Goal: Information Seeking & Learning: Learn about a topic

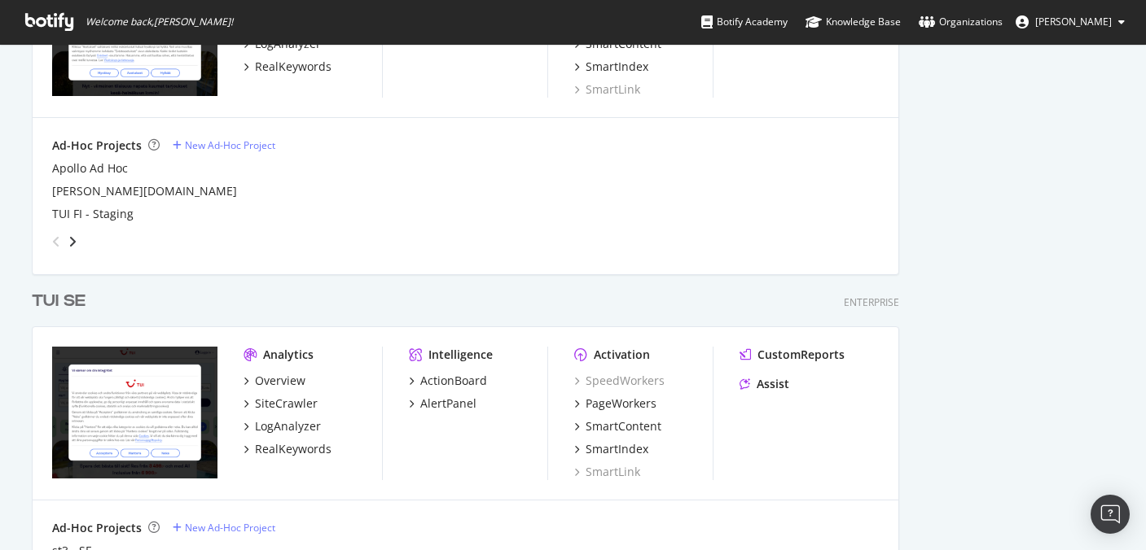
scroll to position [1023, 0]
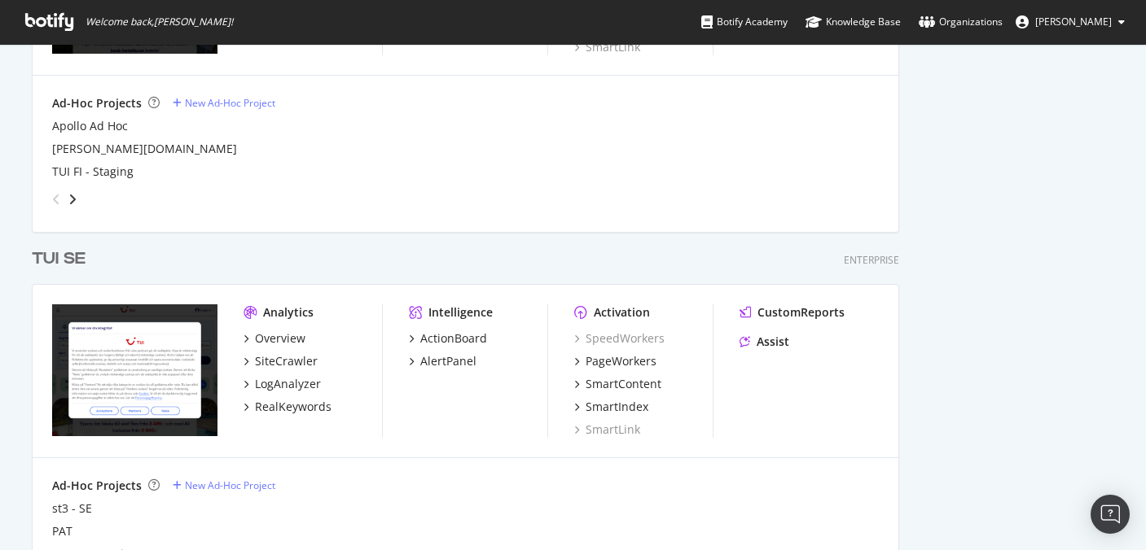
click at [63, 261] on div "TUI SE" at bounding box center [59, 260] width 54 height 24
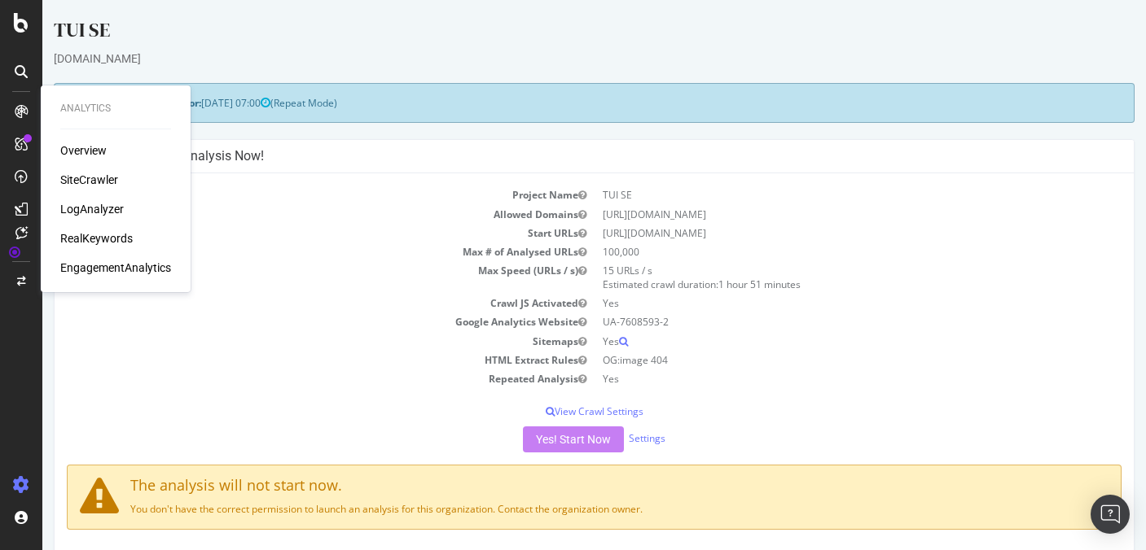
click at [73, 151] on div "Overview" at bounding box center [83, 150] width 46 height 16
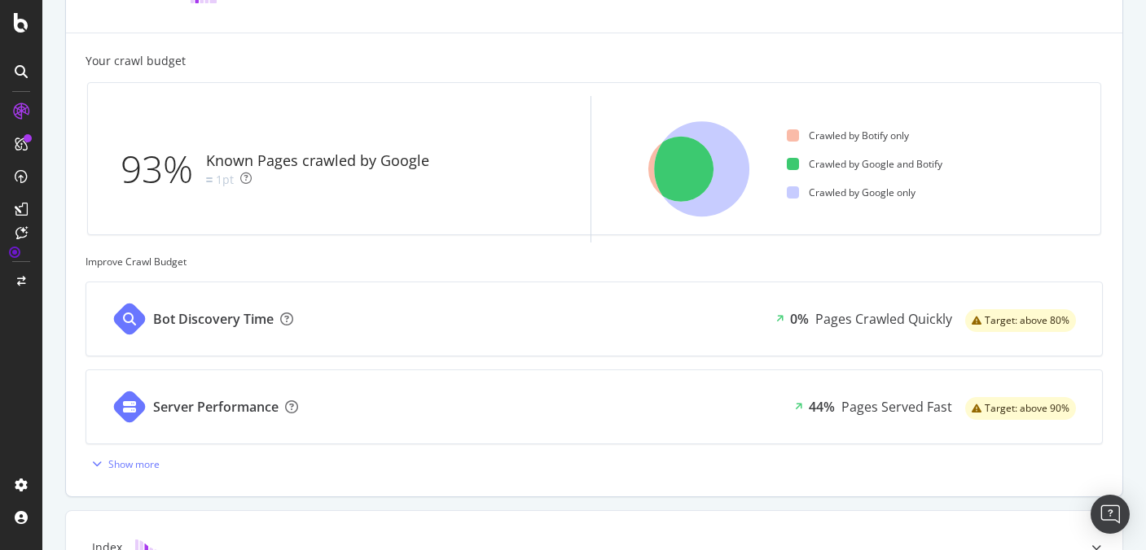
scroll to position [436, 0]
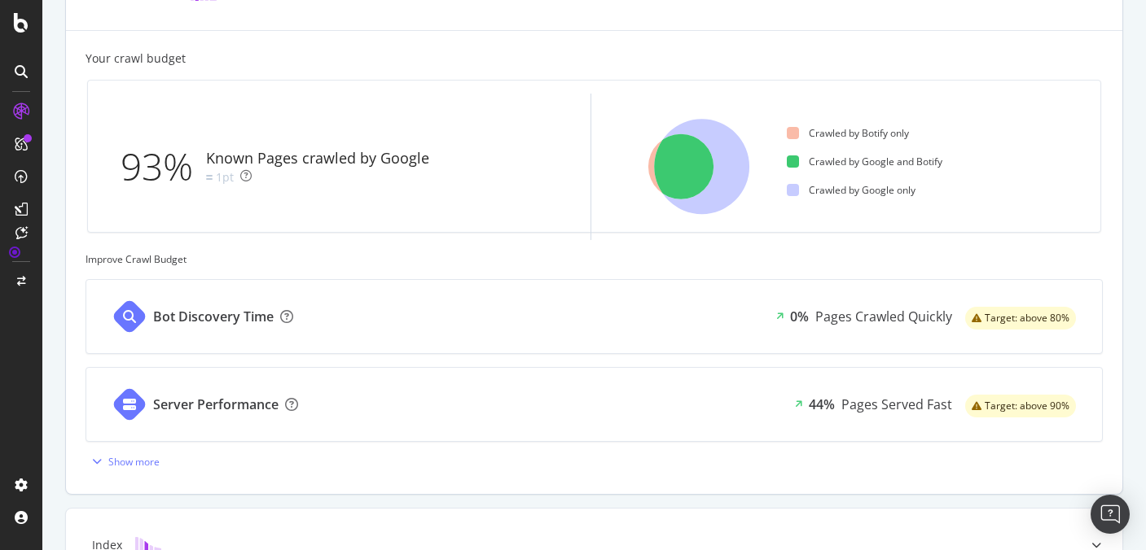
click at [313, 331] on div "Bot Discovery Time 0% Pages Crawled Quickly Target: above 80%" at bounding box center [593, 316] width 1015 height 73
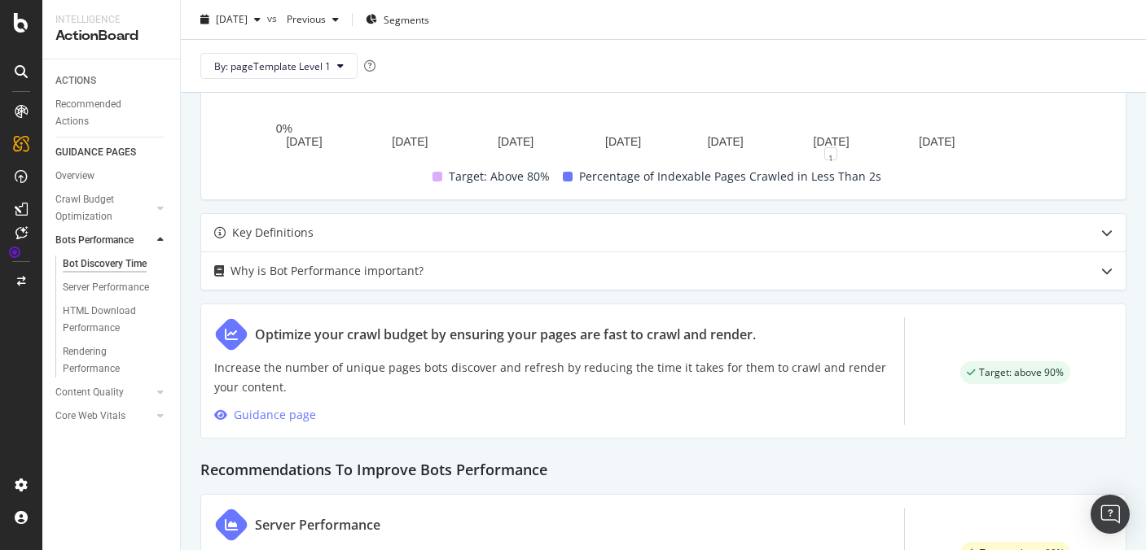
scroll to position [592, 0]
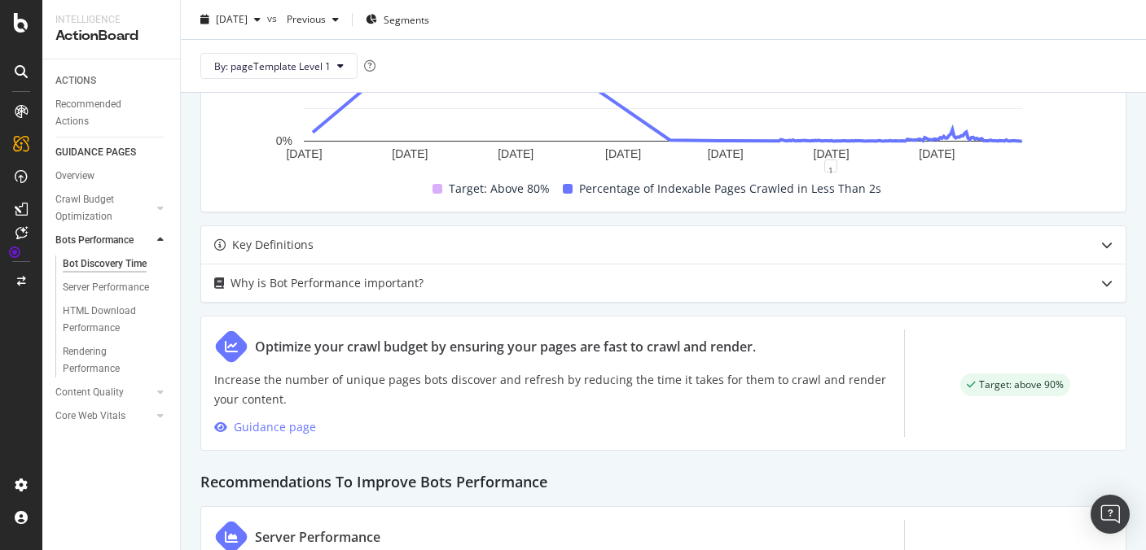
click at [418, 382] on p "Increase the number of unique pages bots discover and refresh by reducing the t…" at bounding box center [559, 389] width 690 height 39
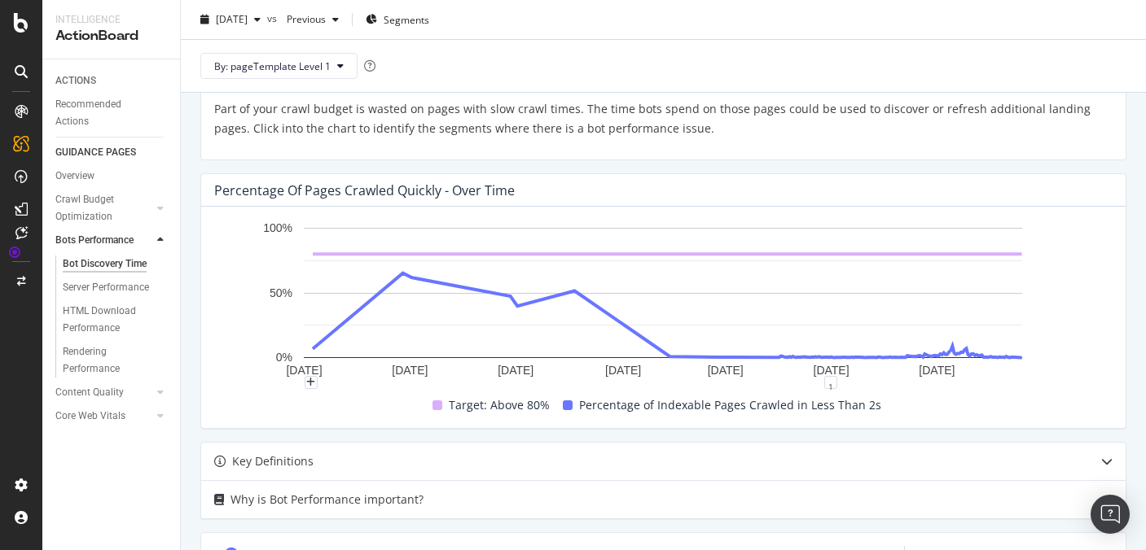
scroll to position [375, 0]
click at [298, 69] on span "By: pageTemplate Level 1" at bounding box center [272, 66] width 116 height 14
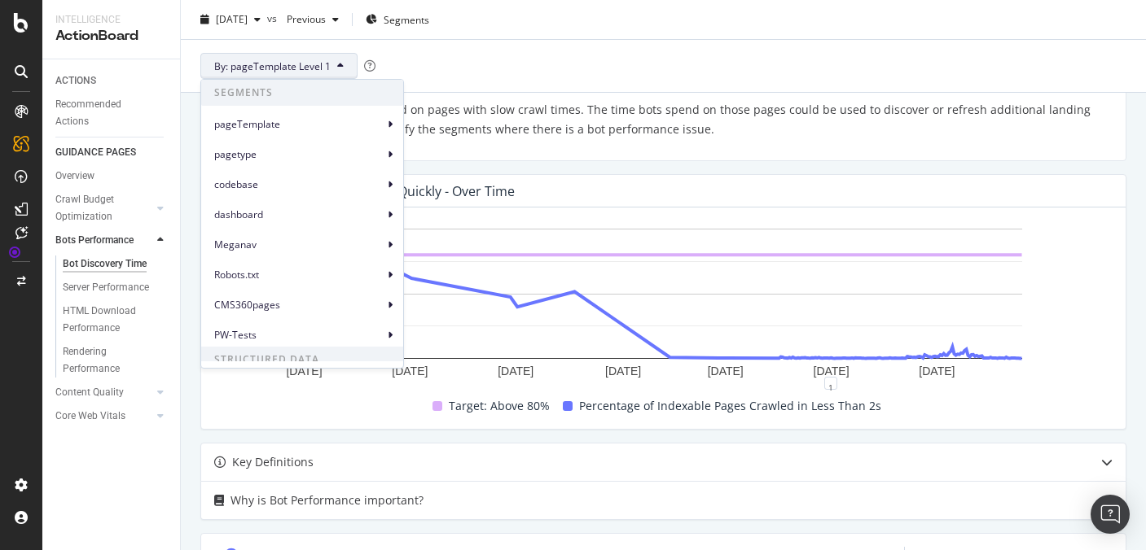
click at [298, 69] on span "By: pageTemplate Level 1" at bounding box center [272, 66] width 116 height 14
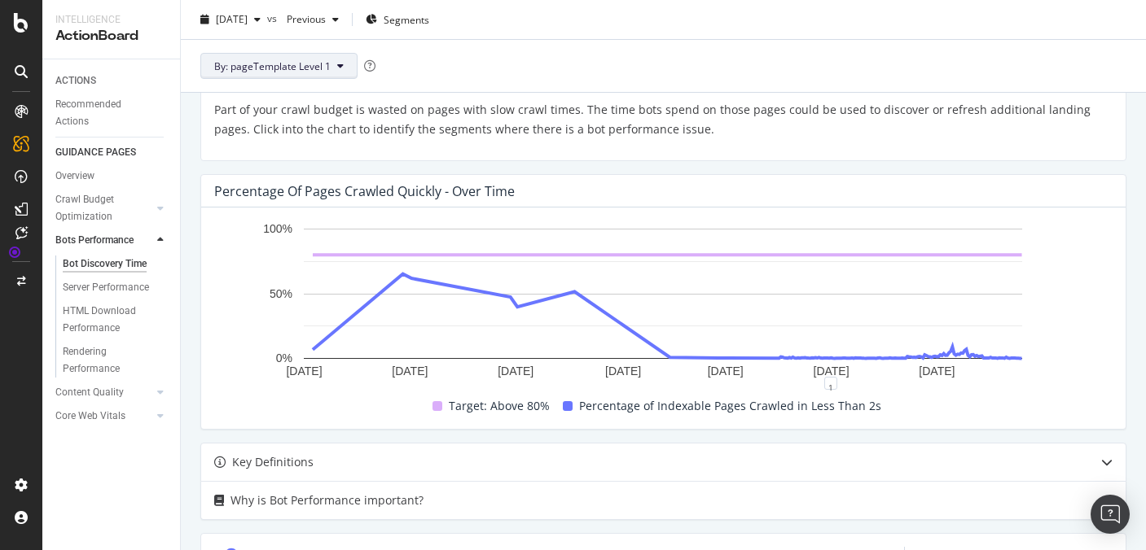
click at [298, 69] on span "By: pageTemplate Level 1" at bounding box center [272, 66] width 116 height 14
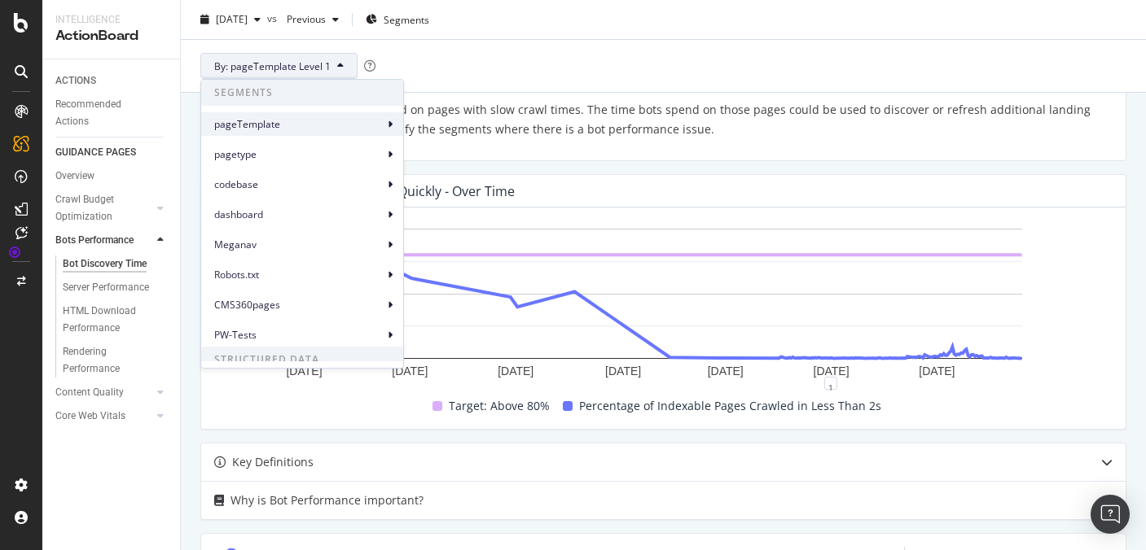
click at [327, 123] on span "pageTemplate" at bounding box center [298, 124] width 169 height 15
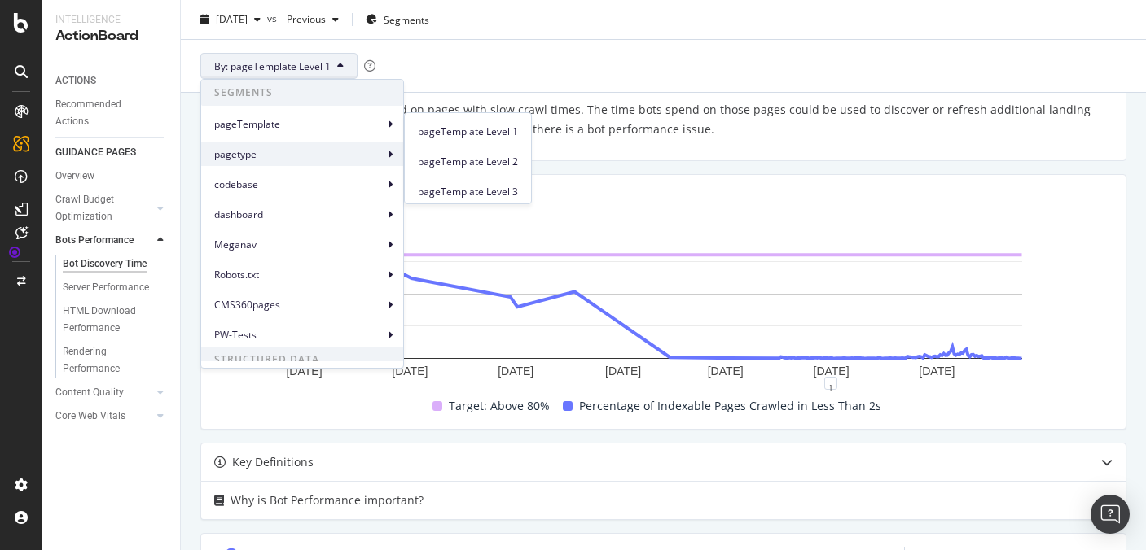
click at [340, 153] on span "pagetype" at bounding box center [298, 154] width 169 height 15
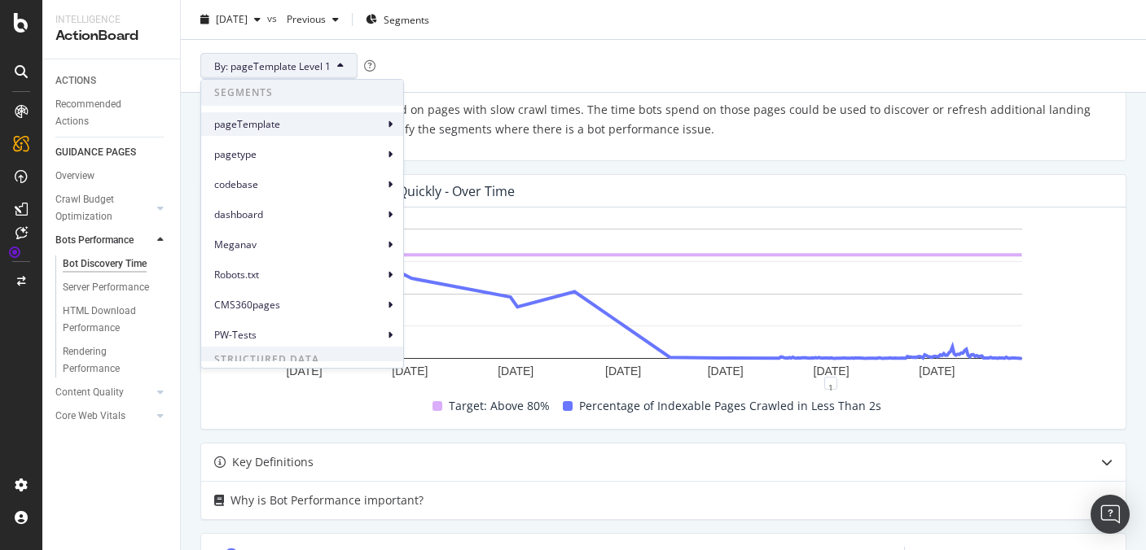
click at [350, 129] on span "pageTemplate" at bounding box center [298, 124] width 169 height 15
click at [432, 156] on span "pageTemplate Level 2" at bounding box center [468, 162] width 100 height 15
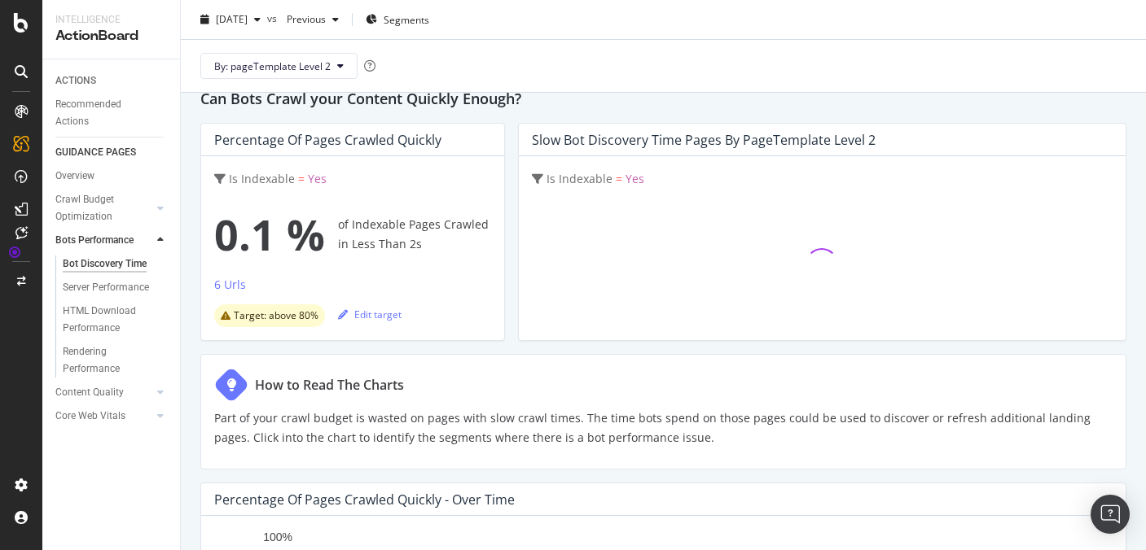
scroll to position [16, 0]
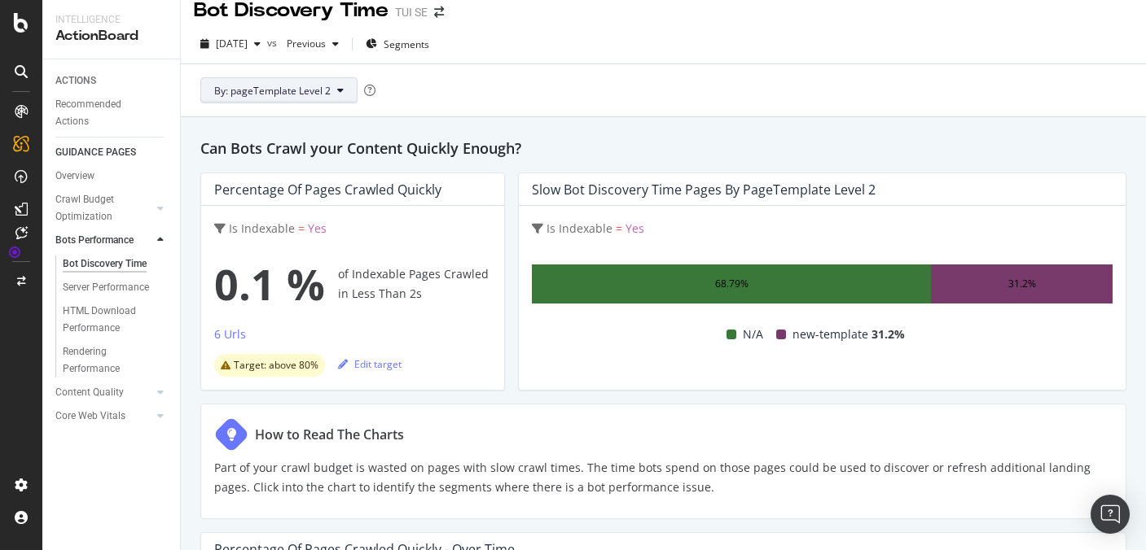
click at [237, 87] on span "By: pageTemplate Level 2" at bounding box center [272, 91] width 116 height 14
click at [82, 263] on div "Bot Discovery Time" at bounding box center [105, 264] width 84 height 17
click at [87, 285] on div "Server Performance" at bounding box center [106, 287] width 86 height 17
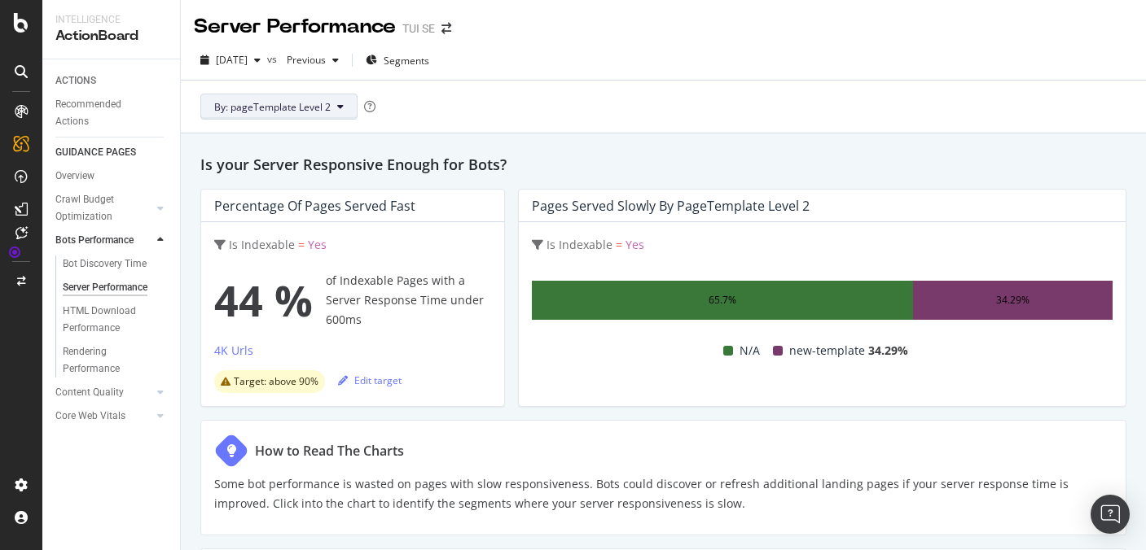
click at [278, 116] on button "By: pageTemplate Level 2" at bounding box center [278, 107] width 157 height 26
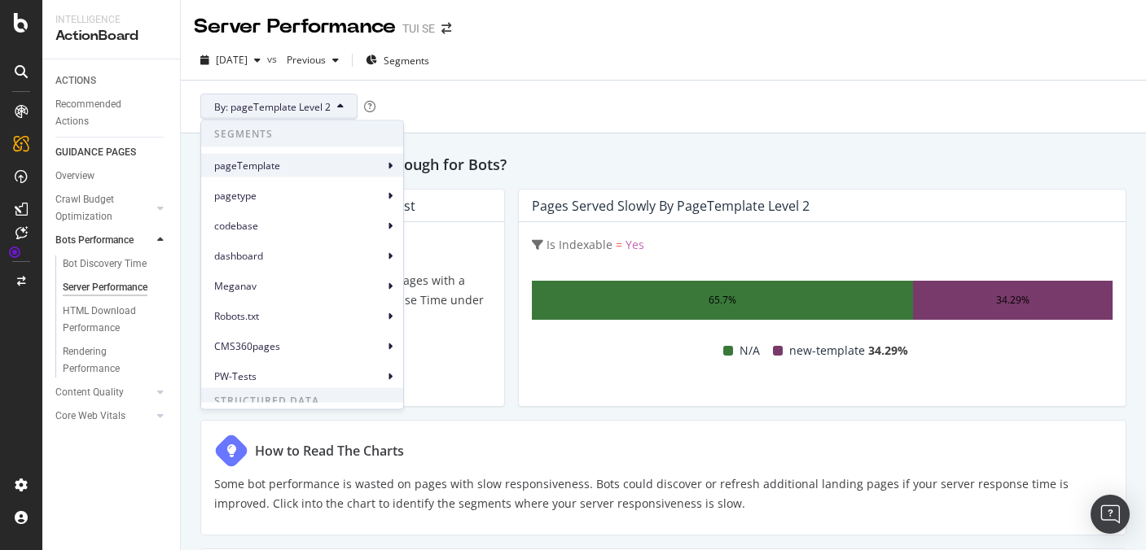
click at [388, 164] on icon at bounding box center [390, 165] width 5 height 10
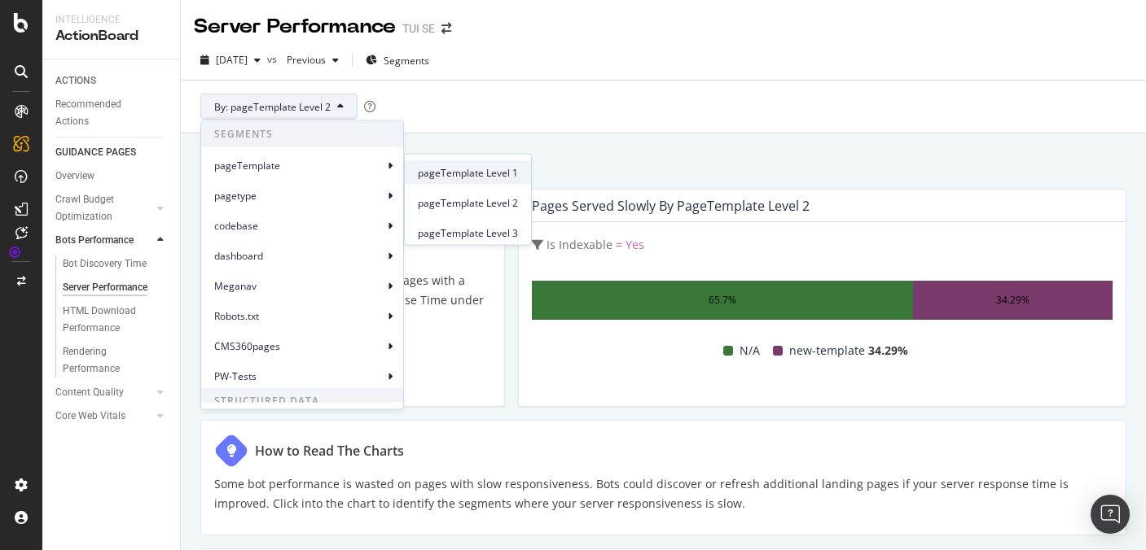
click at [433, 170] on span "pageTemplate Level 1" at bounding box center [468, 172] width 100 height 15
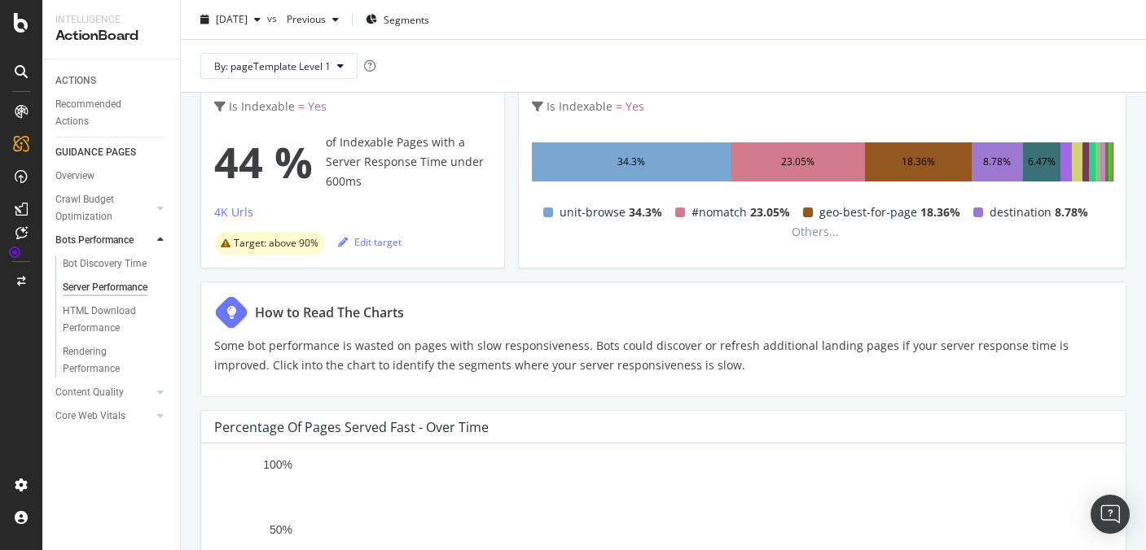
scroll to position [136, 0]
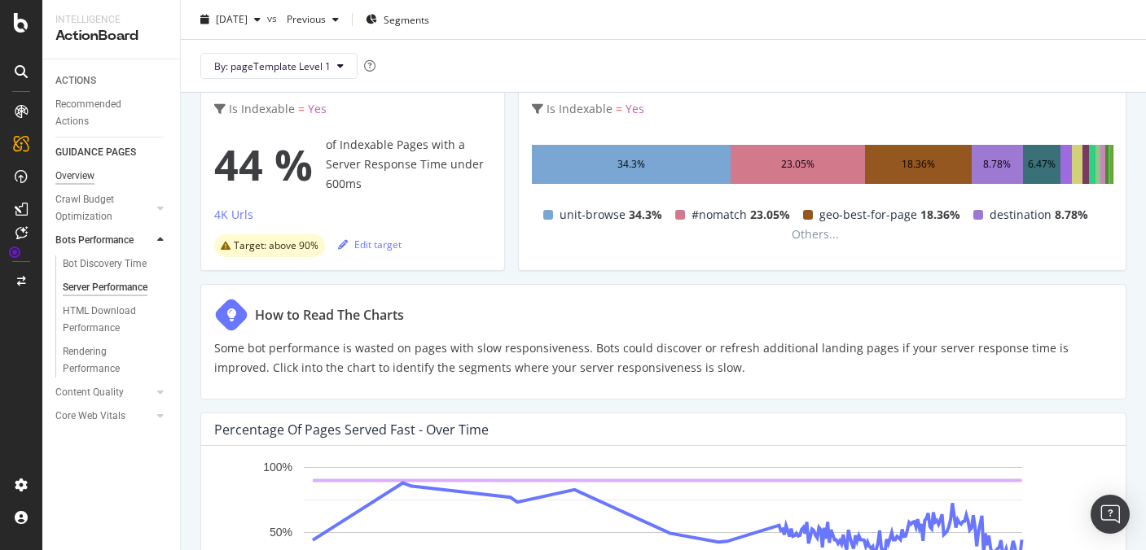
click at [90, 173] on div "Overview" at bounding box center [74, 176] width 39 height 17
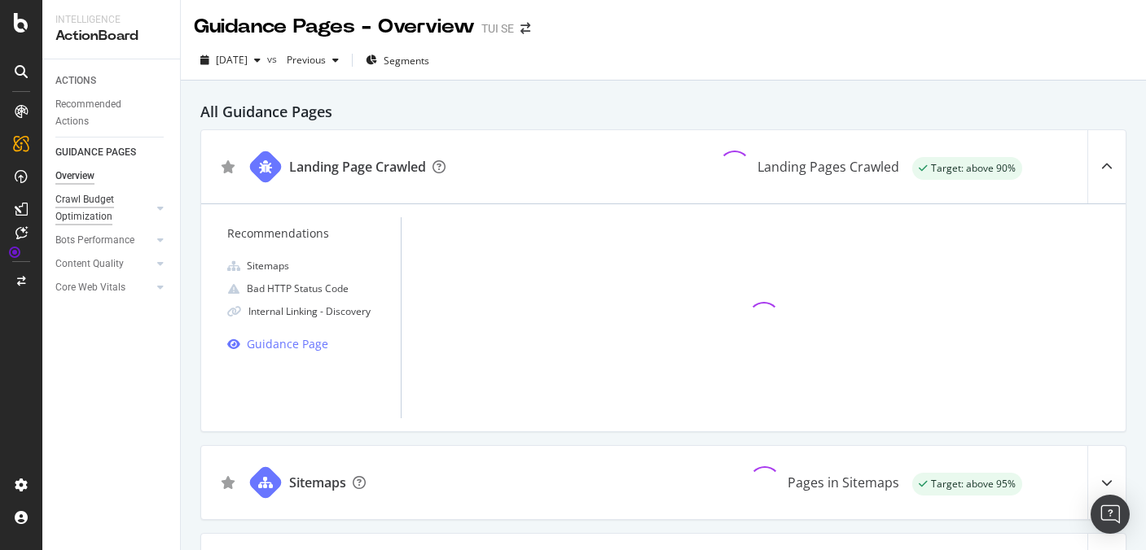
click at [89, 207] on div "Crawl Budget Optimization" at bounding box center [97, 208] width 85 height 34
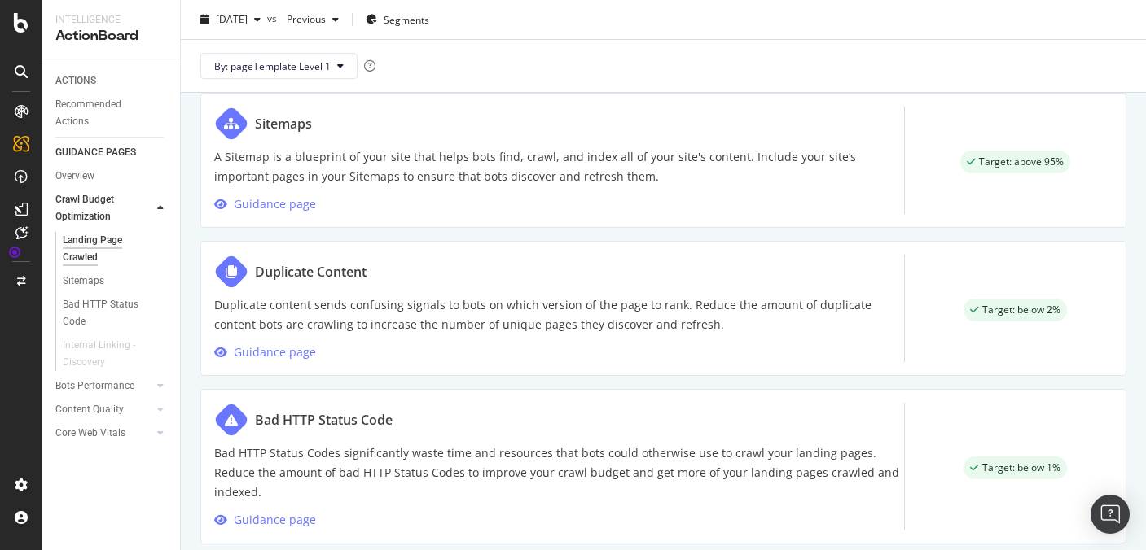
scroll to position [997, 0]
